Goal: Find specific page/section: Find specific page/section

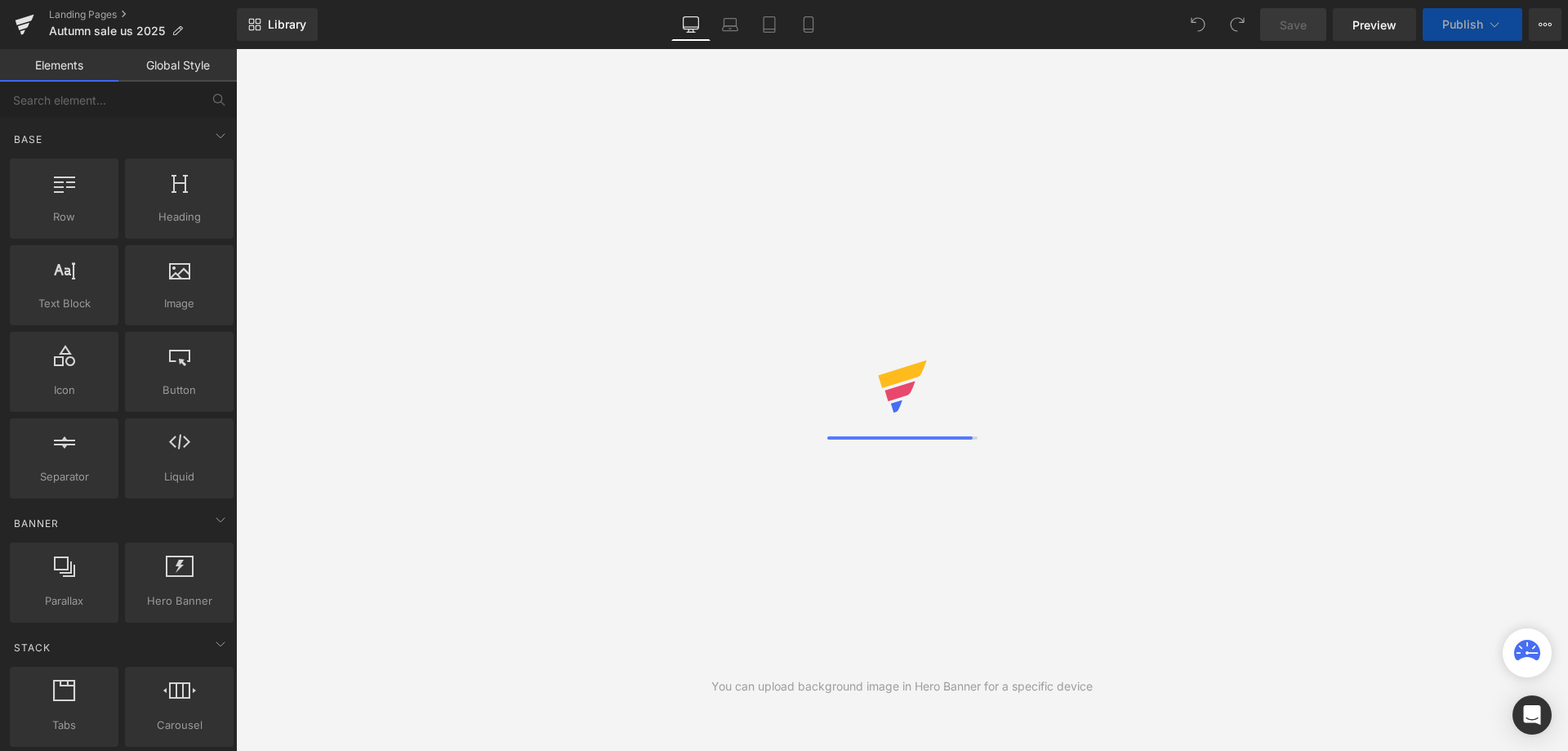
click at [406, 216] on div "You can upload background image in Hero Banner for a specific device" at bounding box center [902, 400] width 1332 height 702
